Goal: Navigation & Orientation: Go to known website

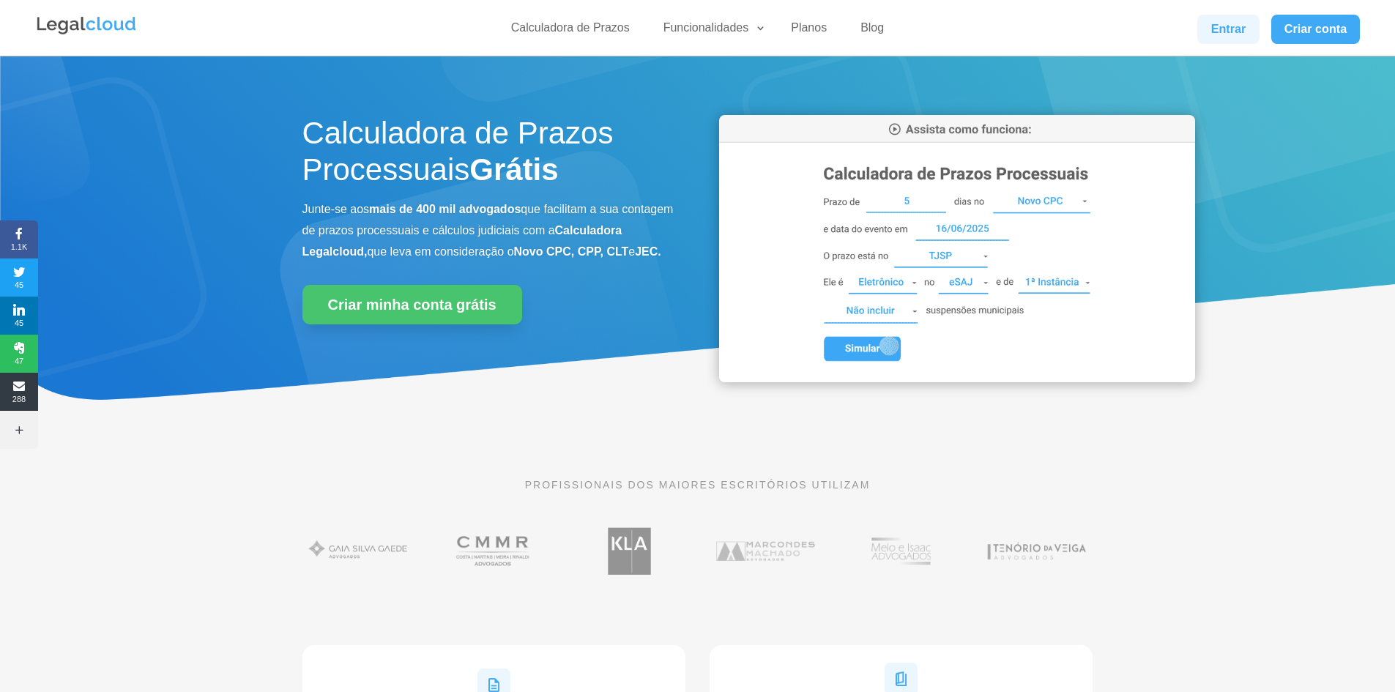
click at [1230, 29] on link "Entrar" at bounding box center [1227, 29] width 61 height 29
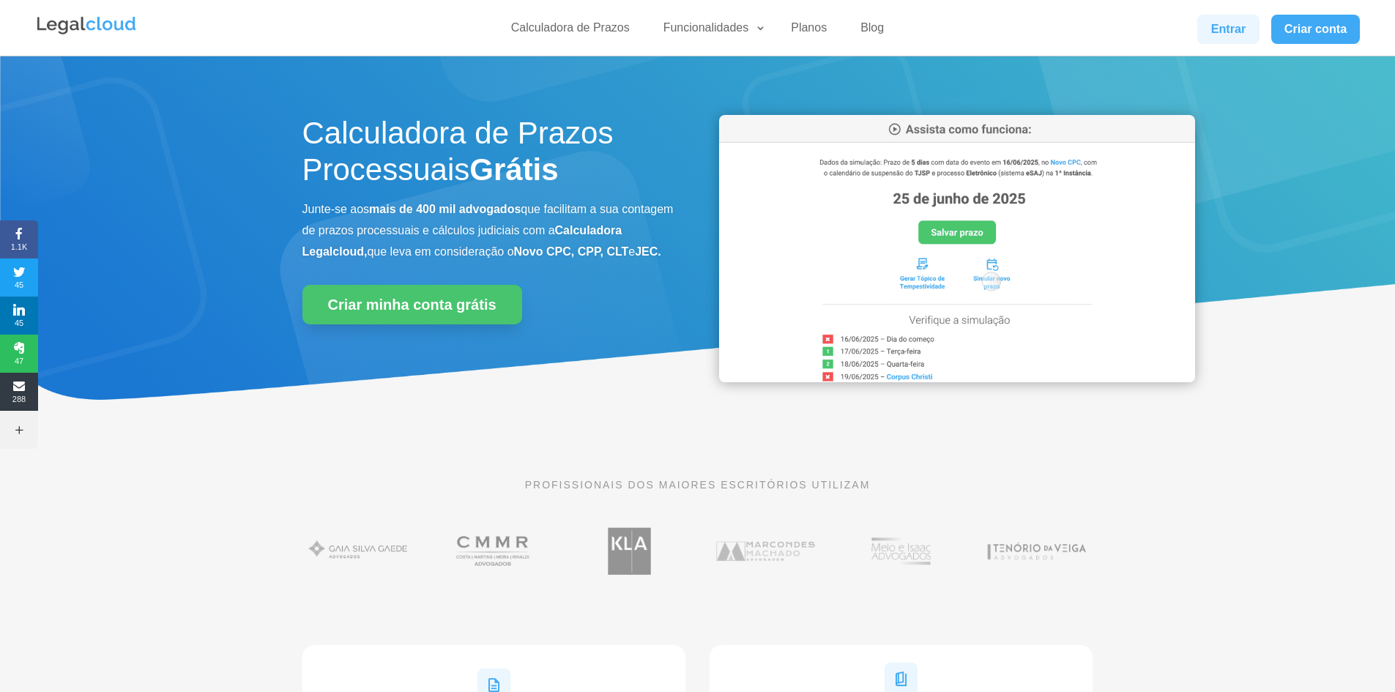
click at [1221, 31] on link "Entrar" at bounding box center [1227, 29] width 61 height 29
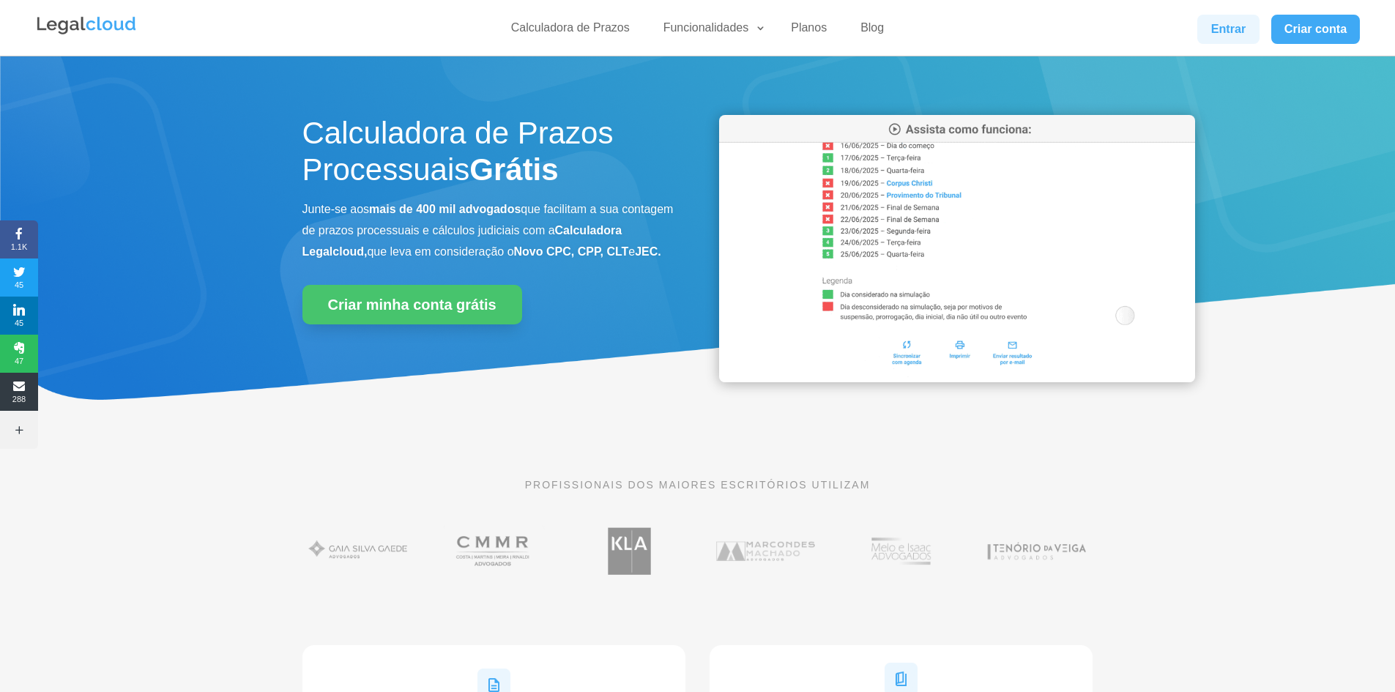
click at [1229, 31] on link "Entrar" at bounding box center [1227, 29] width 61 height 29
